Goal: Task Accomplishment & Management: Manage account settings

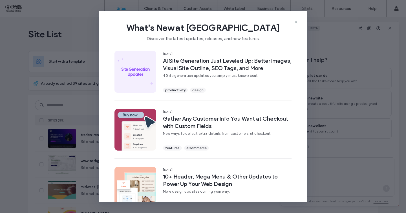
click at [295, 21] on icon at bounding box center [296, 22] width 5 height 5
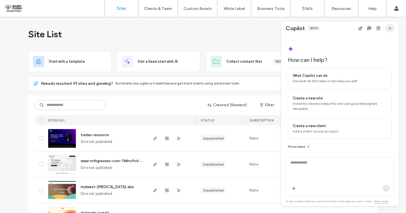
click at [394, 29] on span "button" at bounding box center [389, 28] width 9 height 9
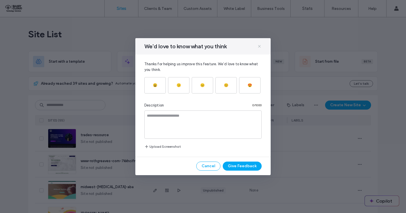
click at [257, 44] on icon at bounding box center [259, 46] width 5 height 5
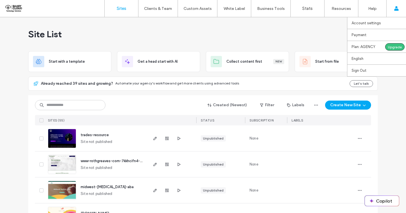
click at [392, 8] on div "Account settings Payment Plan: AGENCY Upgrade English Español ([GEOGRAPHIC_DATA…" at bounding box center [396, 8] width 20 height 17
click at [370, 34] on link "Payment" at bounding box center [379, 35] width 54 height 12
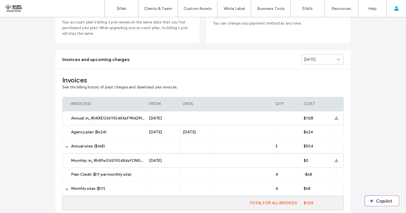
scroll to position [102, 0]
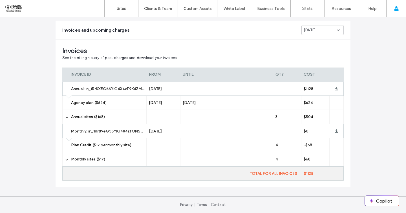
click at [132, 157] on label "Monthly sites ($17)" at bounding box center [107, 159] width 73 height 14
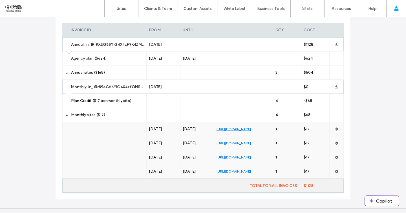
scroll to position [159, 0]
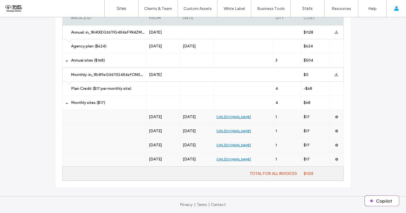
click at [109, 91] on label "Plan Credit ($17 per monthly site)" at bounding box center [107, 88] width 73 height 14
click at [115, 88] on span "Plan Credit ($17 per monthly site)" at bounding box center [101, 88] width 60 height 5
click at [114, 75] on span "Monthly: in_1Rr89eG55YlG4X4zfONSNxpM" at bounding box center [111, 74] width 80 height 5
click at [110, 61] on label "Annual sites ($168)" at bounding box center [107, 60] width 73 height 14
